Goal: Navigation & Orientation: Find specific page/section

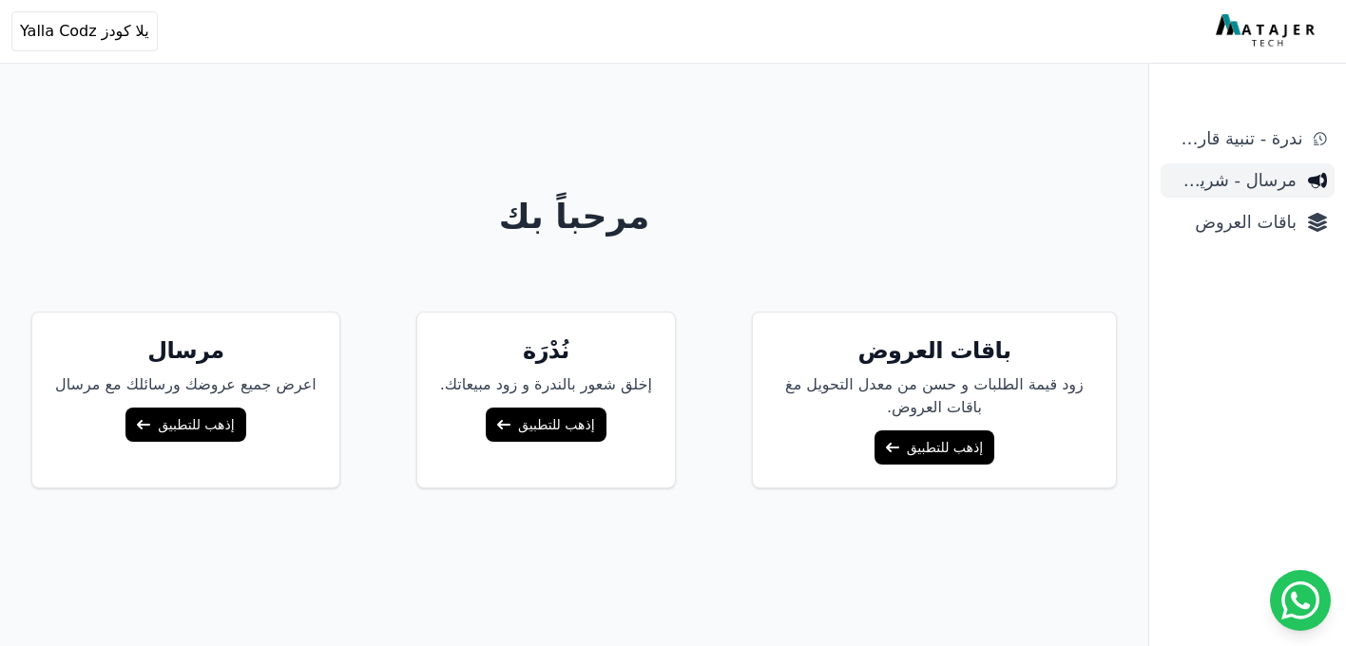
click at [1230, 186] on span "مرسال - شريط دعاية" at bounding box center [1232, 180] width 128 height 27
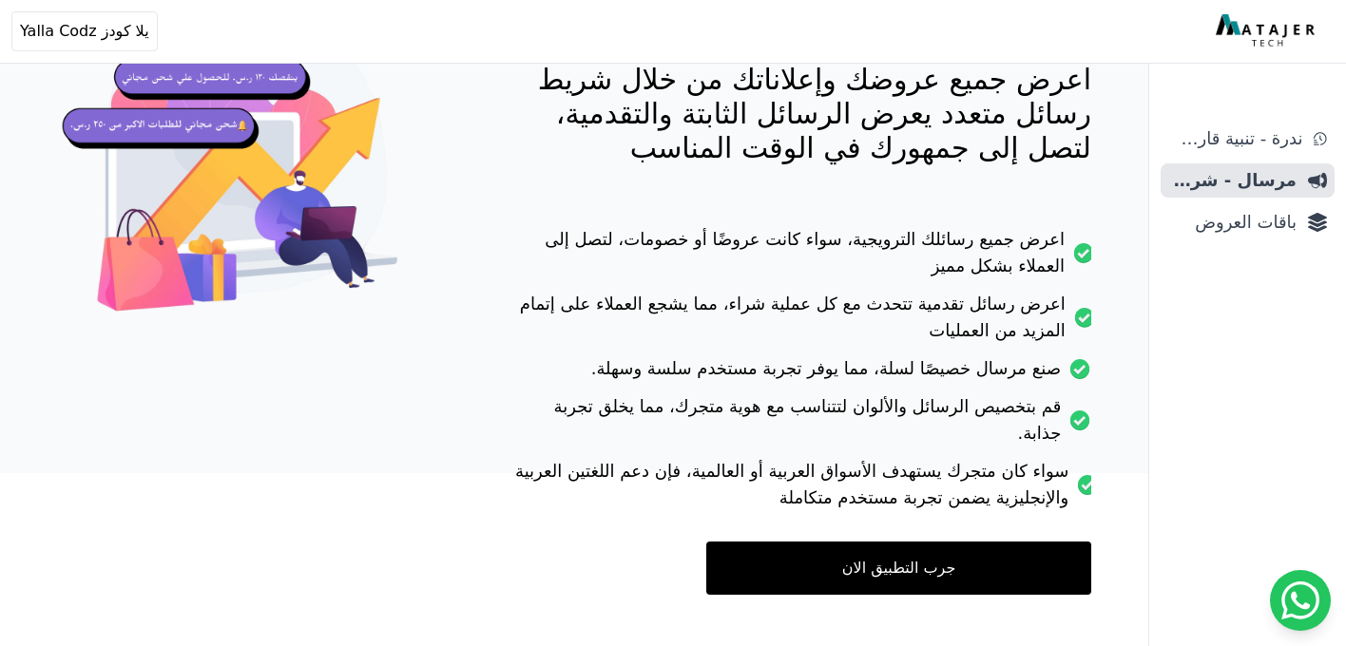
scroll to position [262, 0]
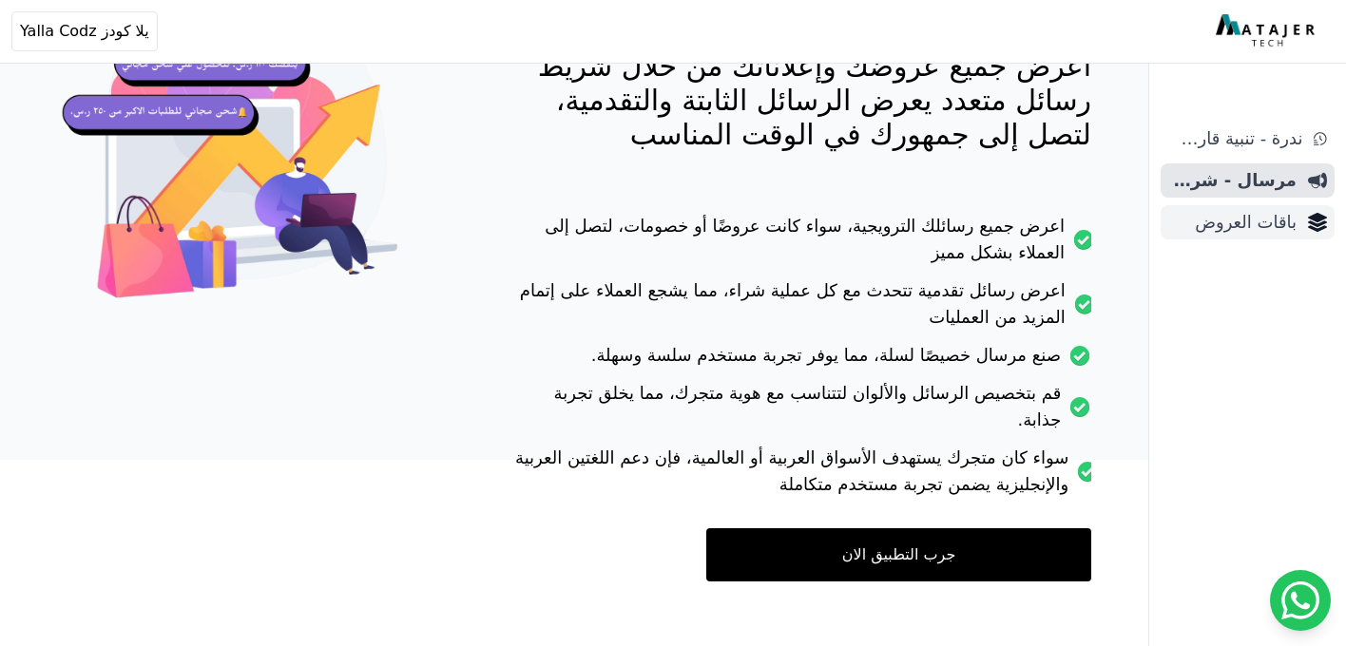
click at [1261, 216] on span "باقات العروض" at bounding box center [1232, 222] width 128 height 27
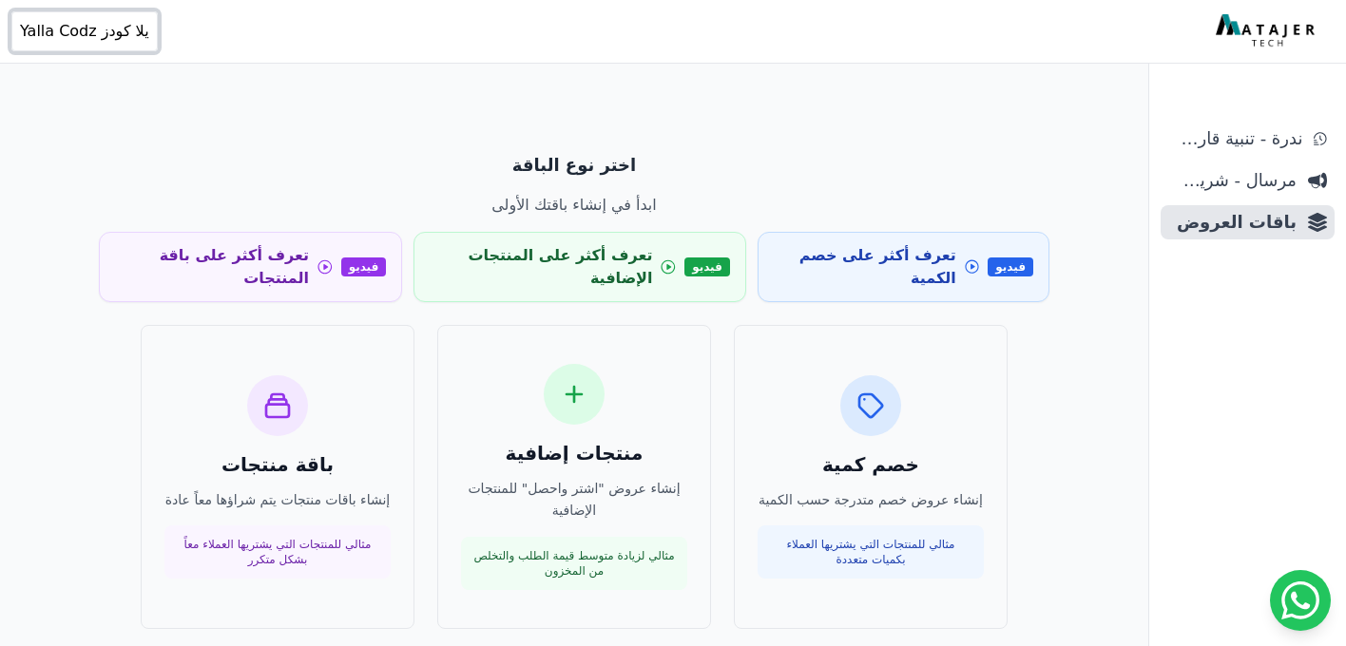
click at [87, 26] on span "يلا كودز Yalla Codz" at bounding box center [84, 31] width 129 height 23
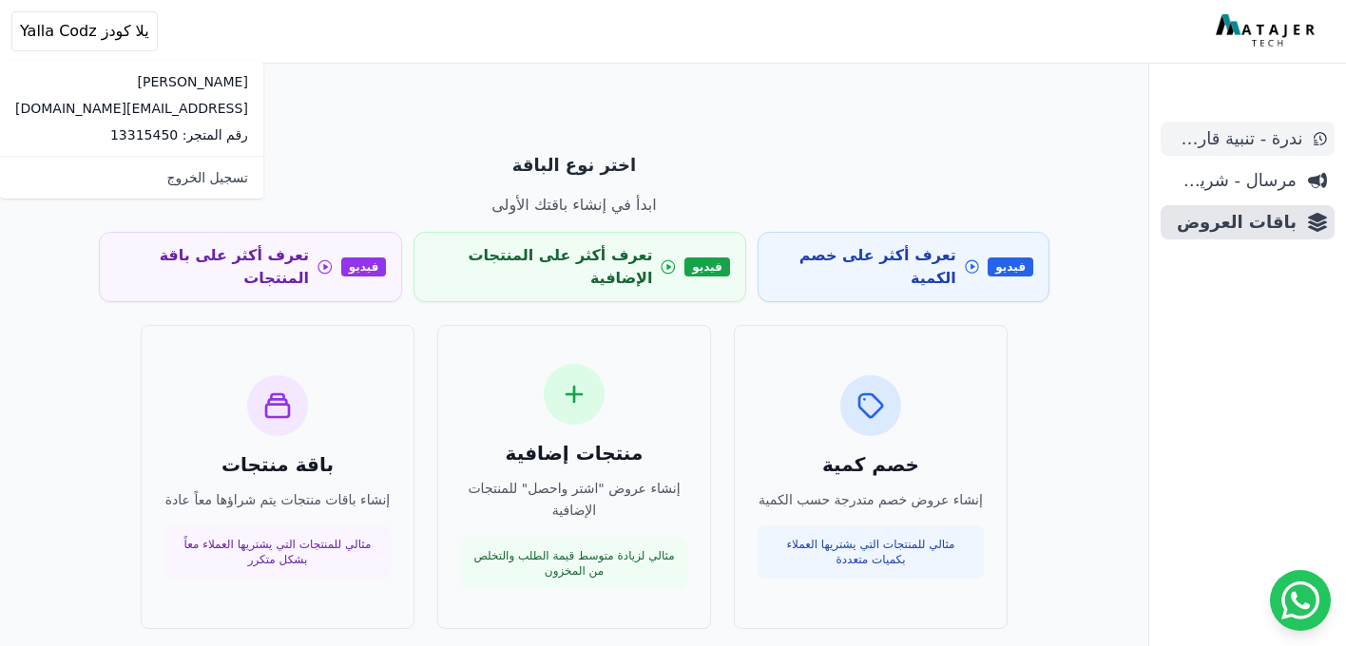
click at [1274, 137] on span "ندرة - تنبية قارب علي النفاذ" at bounding box center [1235, 138] width 134 height 27
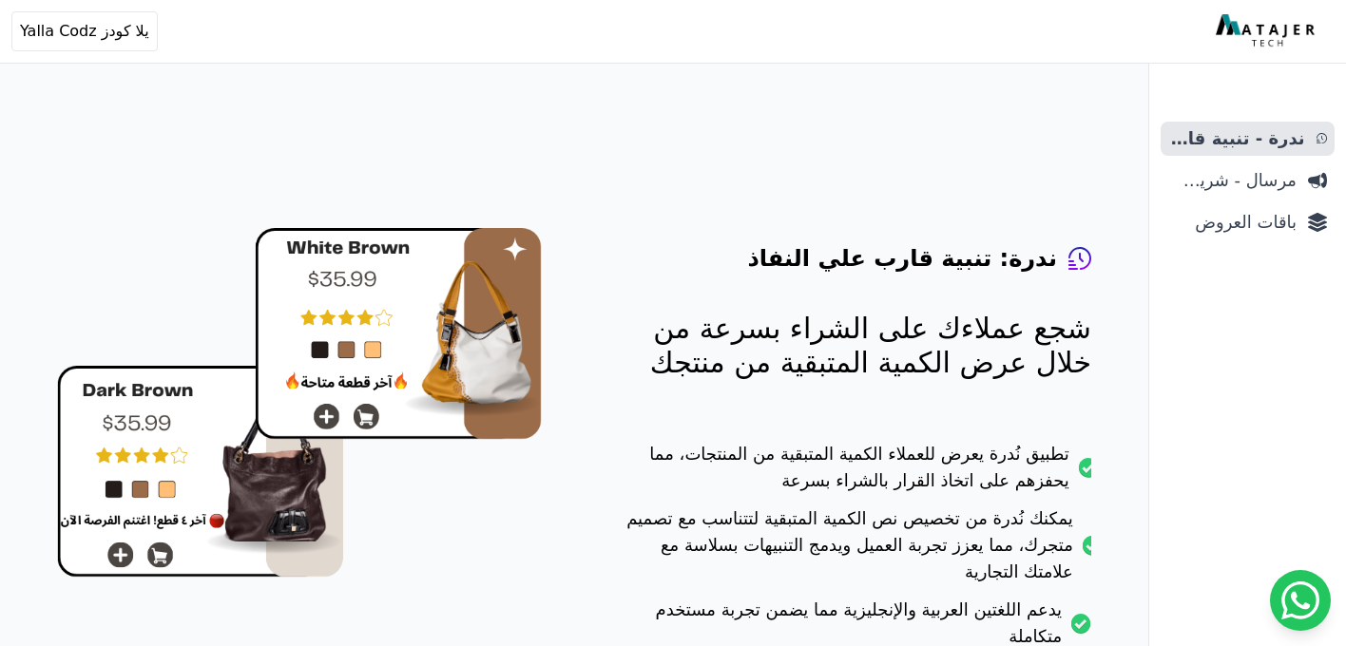
scroll to position [190, 0]
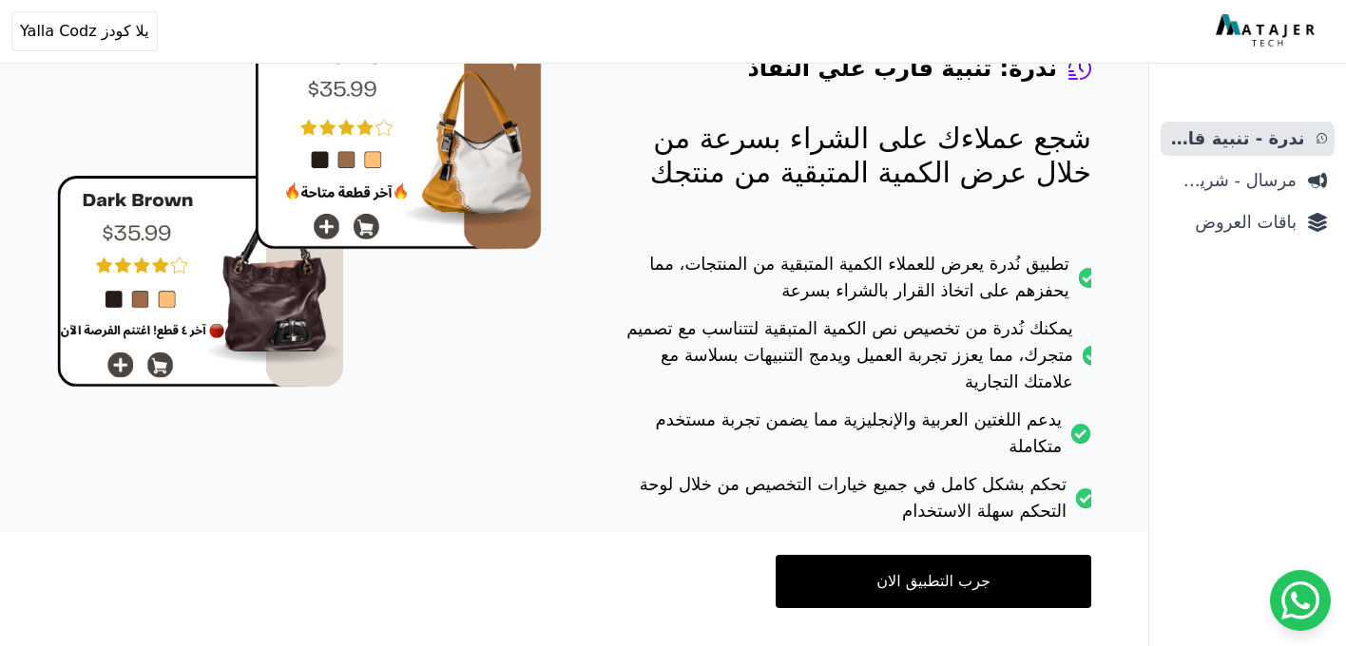
click at [952, 555] on link "جرب التطبيق الان" at bounding box center [934, 581] width 316 height 53
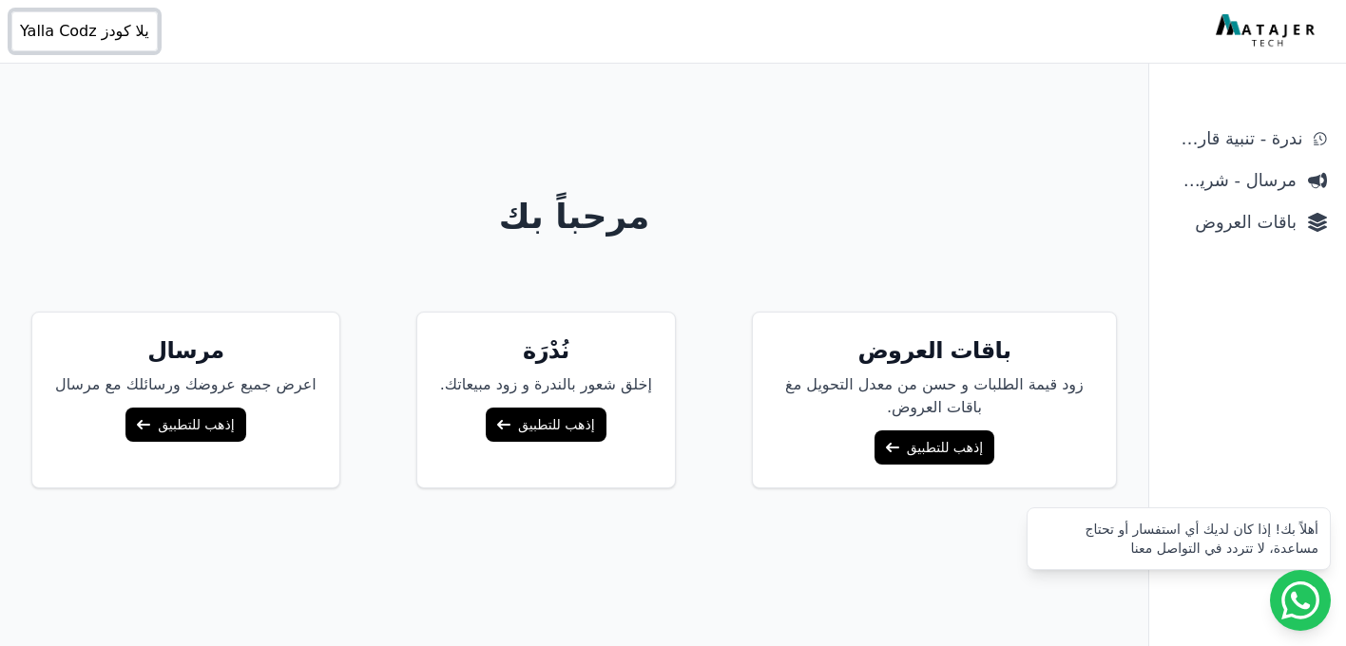
click at [69, 21] on span "يلا كودز Yalla Codz" at bounding box center [84, 31] width 129 height 23
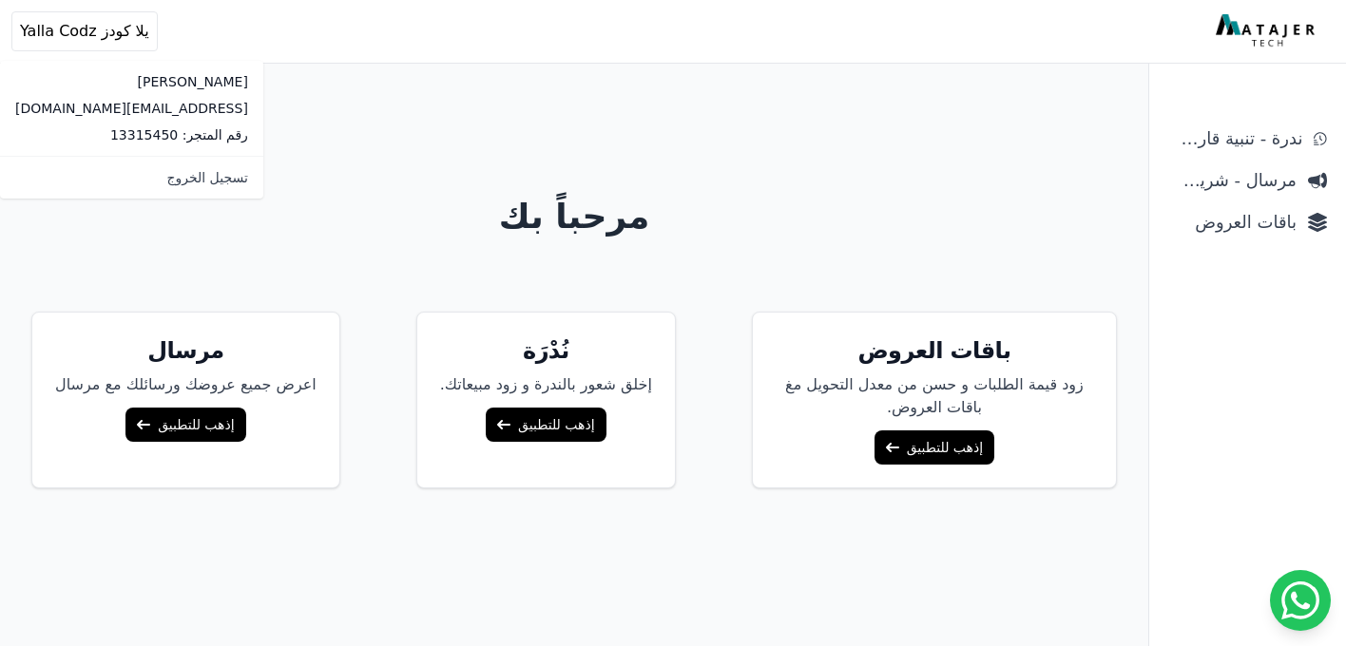
click at [910, 431] on link "إذهب للتطبيق" at bounding box center [935, 448] width 120 height 34
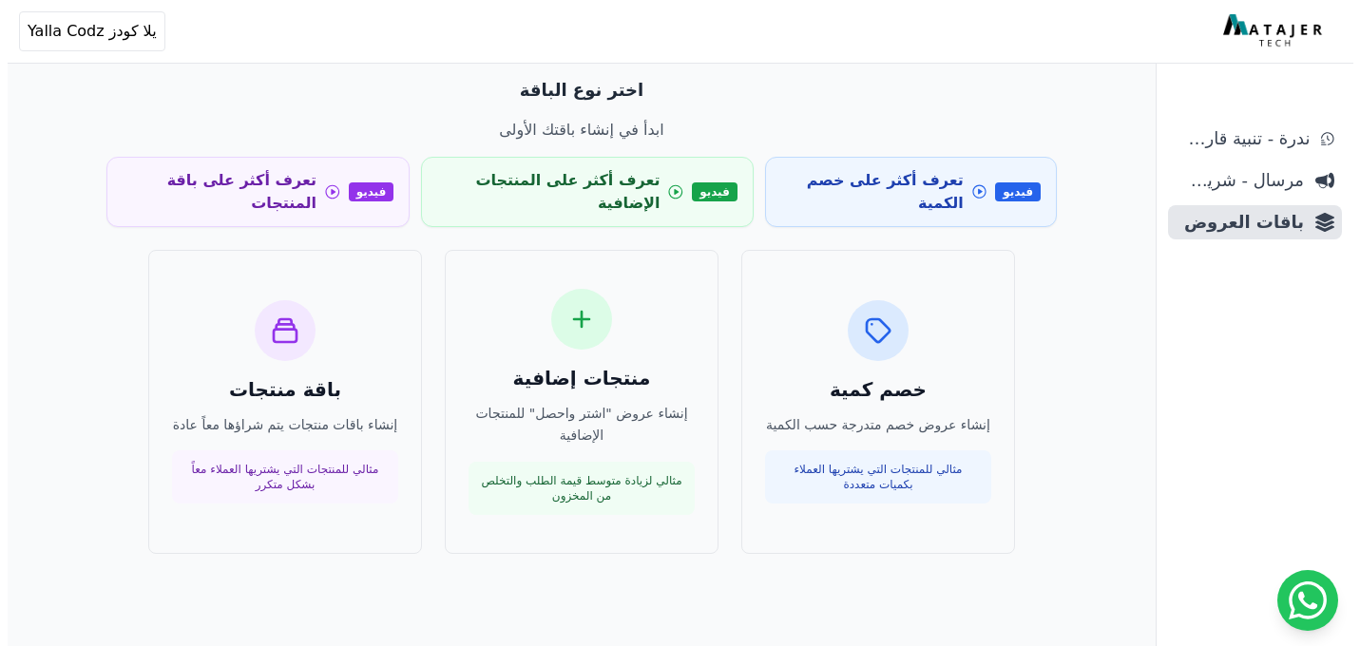
scroll to position [91, 0]
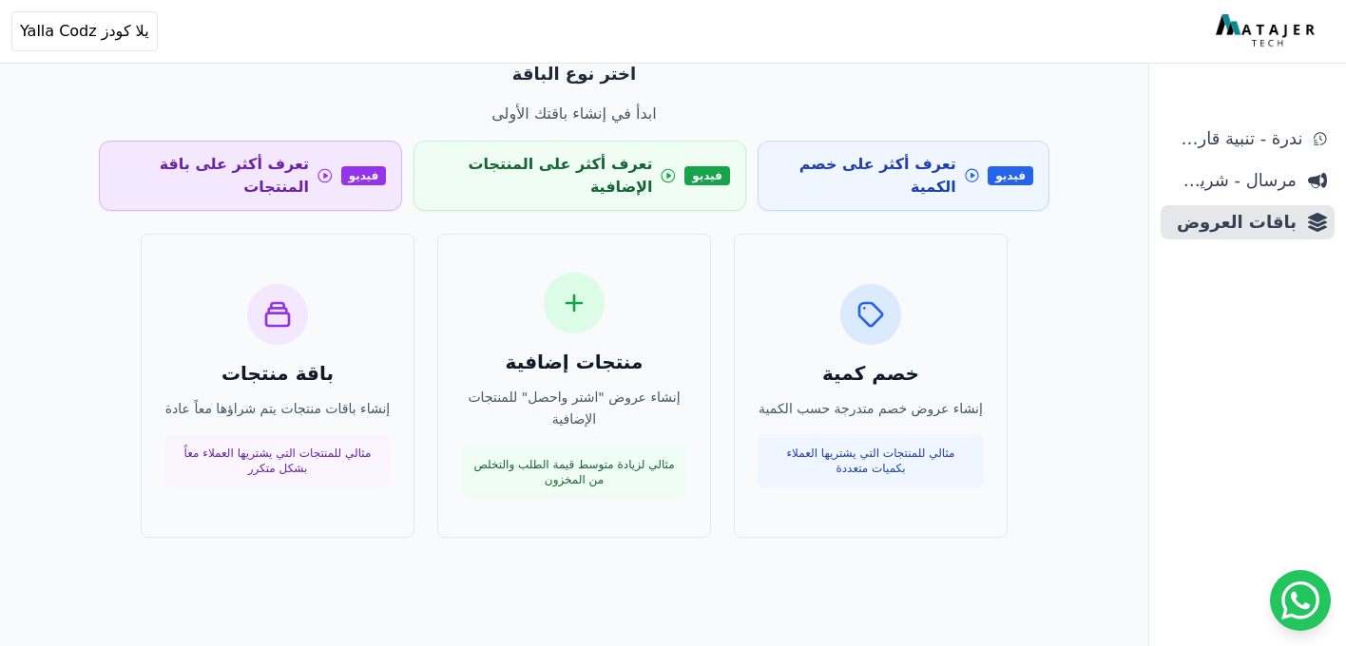
click at [387, 166] on span "فيديو" at bounding box center [364, 175] width 46 height 19
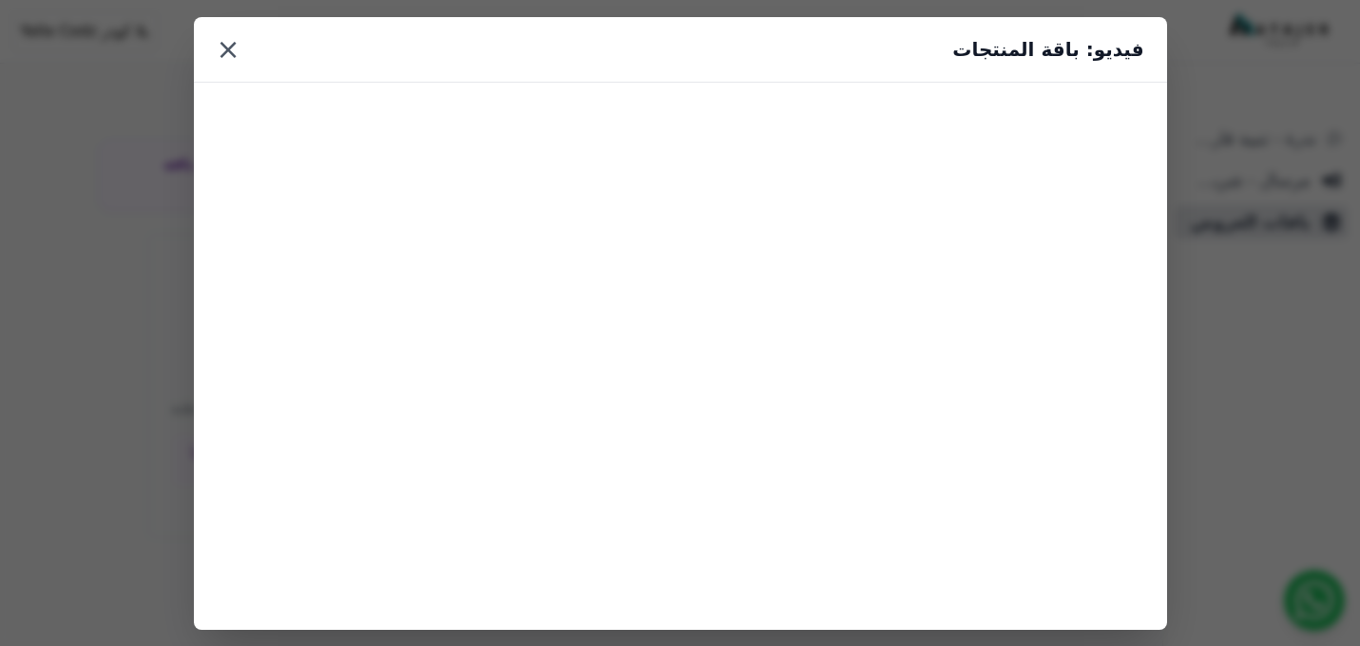
click at [227, 48] on button "×" at bounding box center [229, 49] width 24 height 34
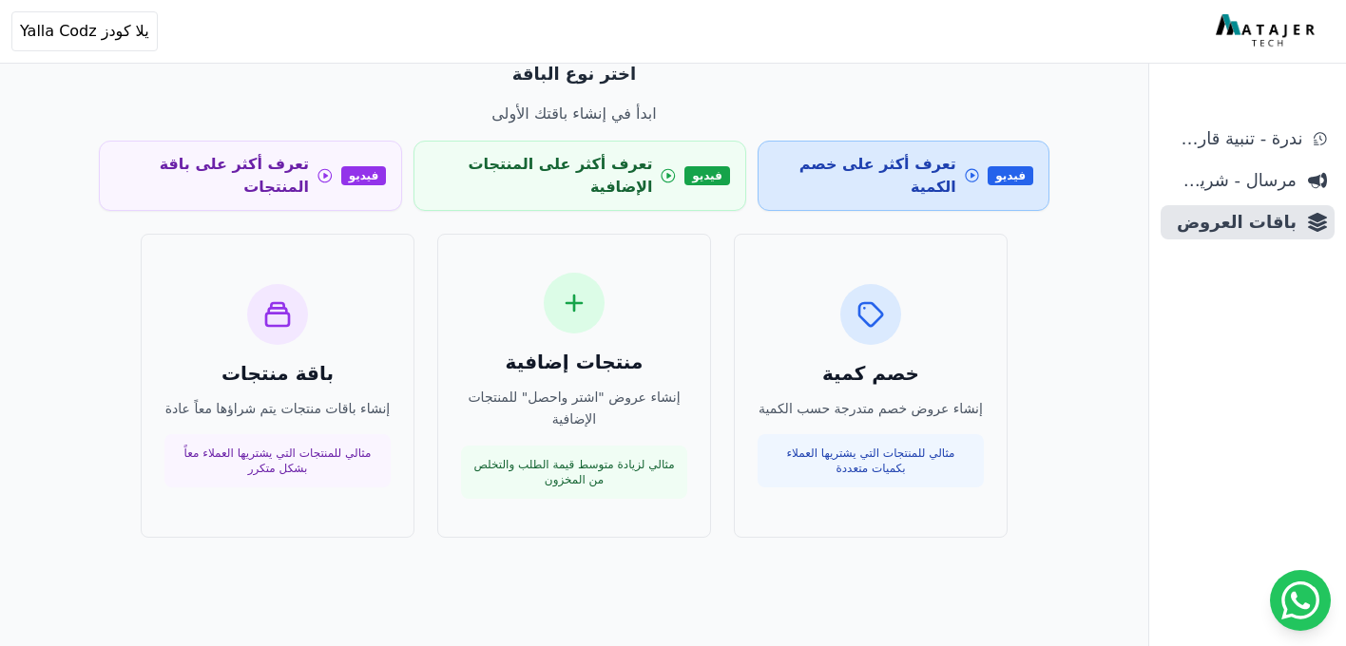
click at [816, 171] on span "تعرف أكثر على خصم الكمية" at bounding box center [865, 176] width 183 height 46
